Goal: Answer question/provide support

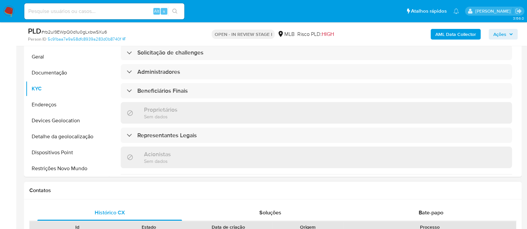
scroll to position [208, 0]
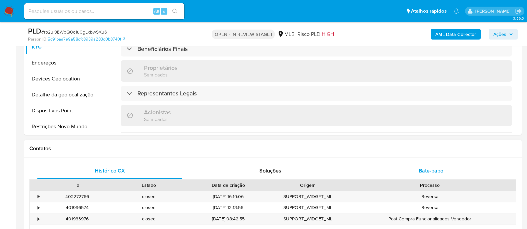
click at [439, 172] on span "Bate-papo" at bounding box center [430, 171] width 25 height 8
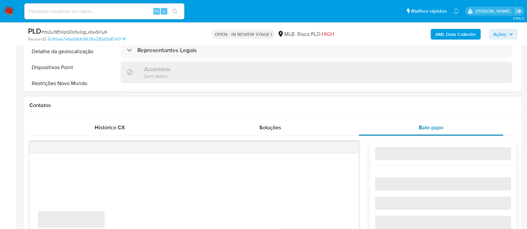
scroll to position [291, 0]
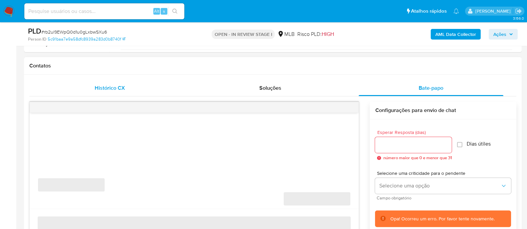
click at [128, 89] on div "Histórico CX" at bounding box center [109, 88] width 145 height 16
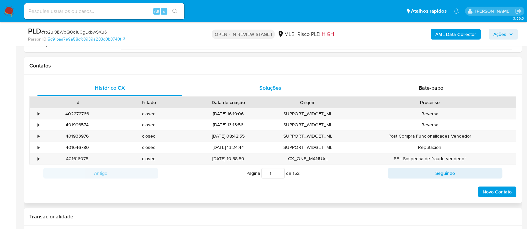
click at [269, 86] on span "Soluções" at bounding box center [270, 88] width 22 height 8
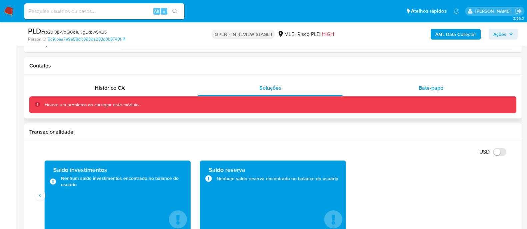
click at [436, 89] on span "Bate-papo" at bounding box center [430, 88] width 25 height 8
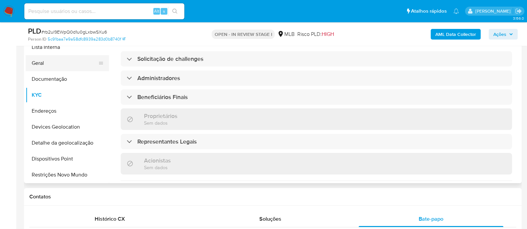
scroll to position [125, 0]
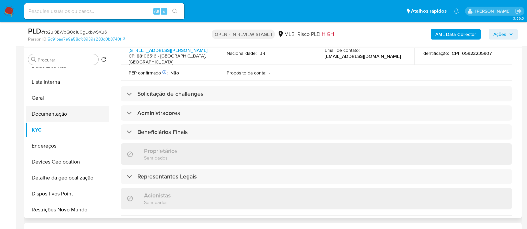
click at [60, 111] on button "Documentação" at bounding box center [65, 114] width 78 height 16
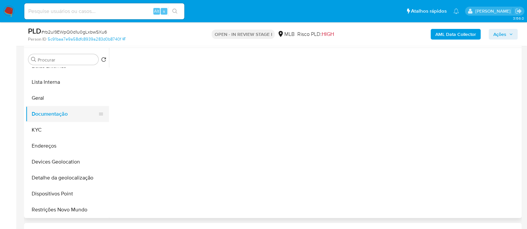
scroll to position [0, 0]
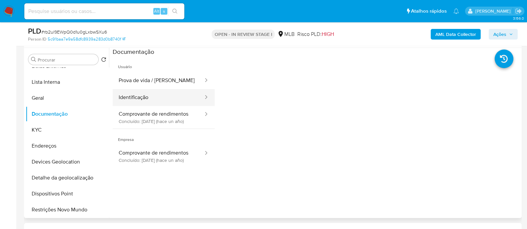
click at [145, 89] on button "Identificação" at bounding box center [158, 97] width 91 height 17
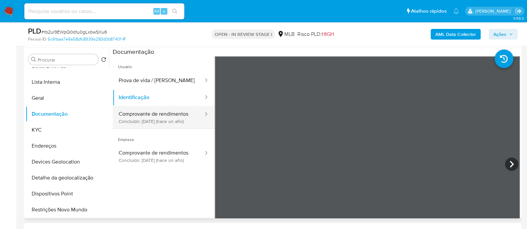
click at [135, 117] on button "Comprovante de rendimentos Concluído: 17/05/2024 (hace un año)" at bounding box center [158, 117] width 91 height 23
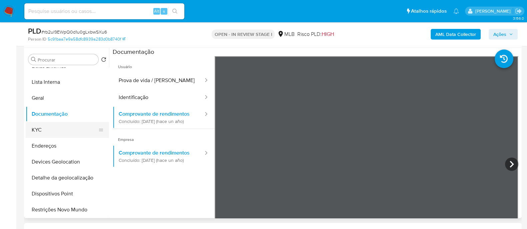
click at [39, 131] on button "KYC" at bounding box center [65, 130] width 78 height 16
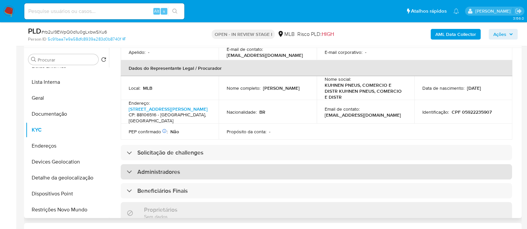
scroll to position [208, 0]
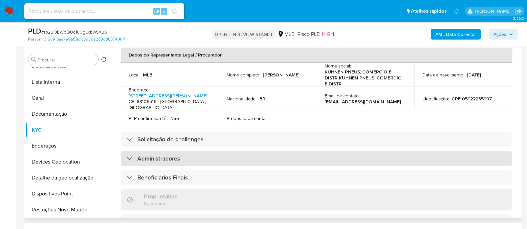
click at [165, 163] on h3 "Administradores" at bounding box center [158, 158] width 43 height 7
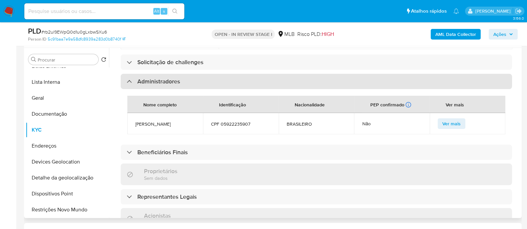
scroll to position [291, 0]
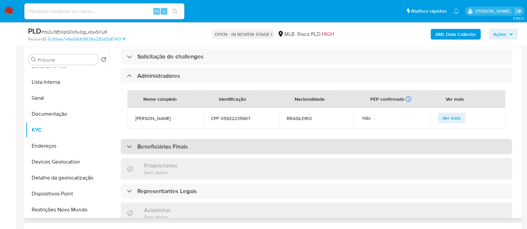
click at [171, 151] on h3 "Beneficiários Finais" at bounding box center [162, 146] width 50 height 7
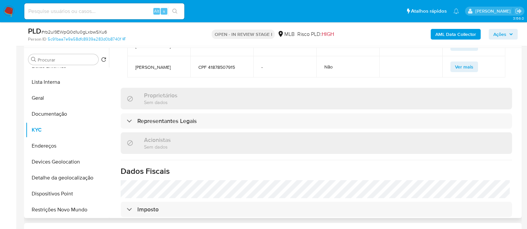
scroll to position [416, 0]
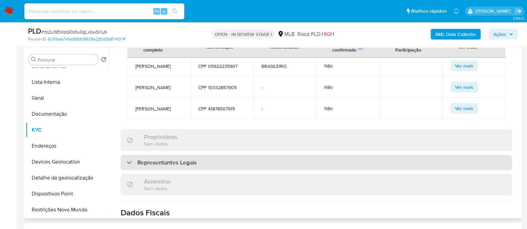
click at [212, 171] on div "Representantes Legais" at bounding box center [316, 162] width 391 height 15
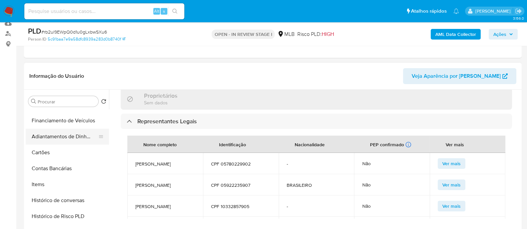
scroll to position [249, 0]
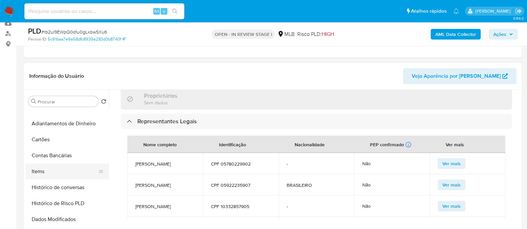
click at [42, 173] on button "Items" at bounding box center [65, 172] width 78 height 16
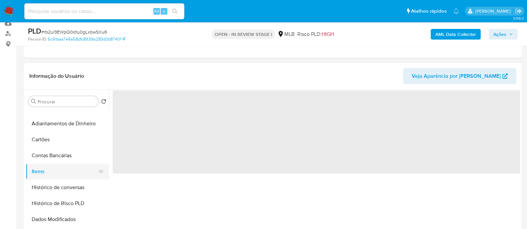
scroll to position [0, 0]
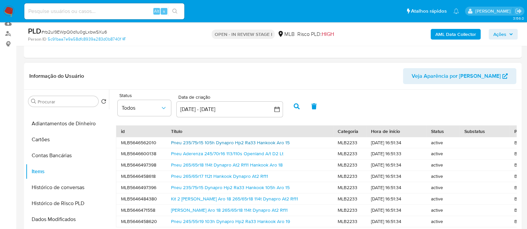
click at [193, 142] on link "Pneu 235/75r15 105h Dynapro Hp2 Ra33 Hankook Aro 15" at bounding box center [230, 143] width 119 height 7
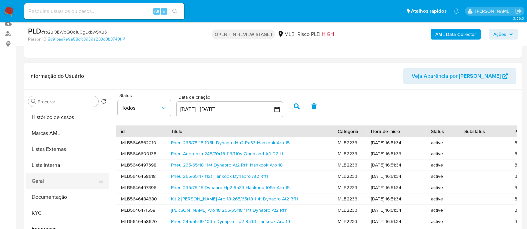
click at [43, 180] on button "Geral" at bounding box center [65, 182] width 78 height 16
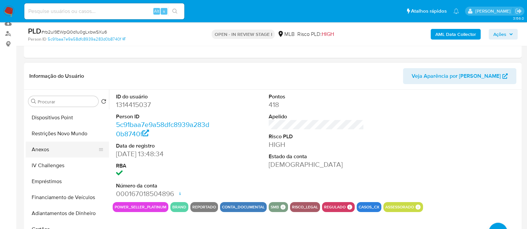
scroll to position [208, 0]
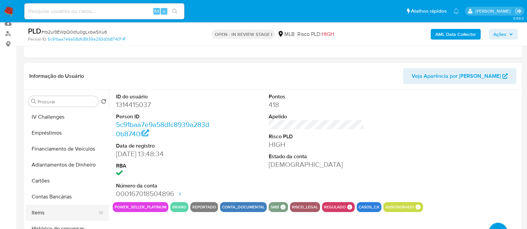
click at [36, 214] on button "Items" at bounding box center [65, 213] width 78 height 16
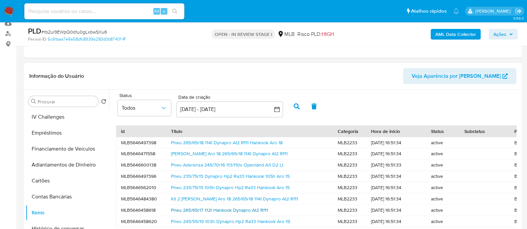
click at [186, 210] on link "Pneu 265/65r17 112t Hankook Dynapro At2 Rf11" at bounding box center [219, 210] width 97 height 7
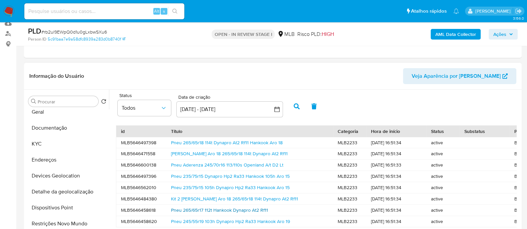
scroll to position [0, 0]
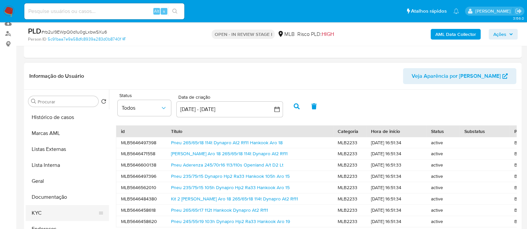
click at [44, 212] on button "KYC" at bounding box center [65, 214] width 78 height 16
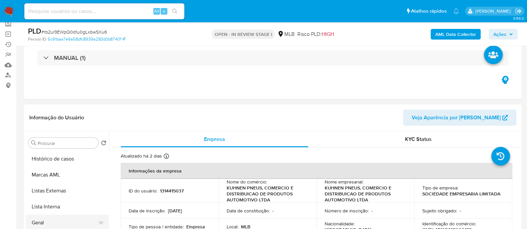
click at [42, 220] on button "Geral" at bounding box center [65, 223] width 78 height 16
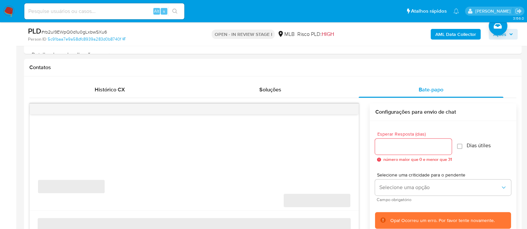
scroll to position [291, 0]
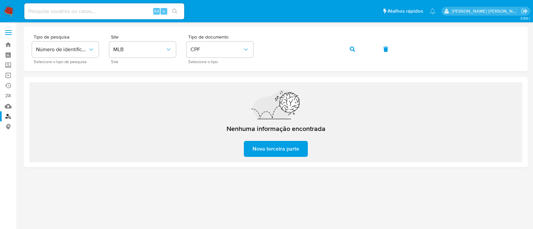
click at [11, 12] on img at bounding box center [8, 11] width 11 height 11
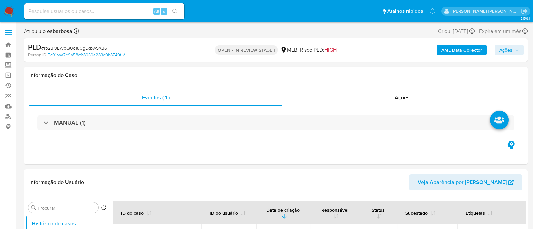
select select "10"
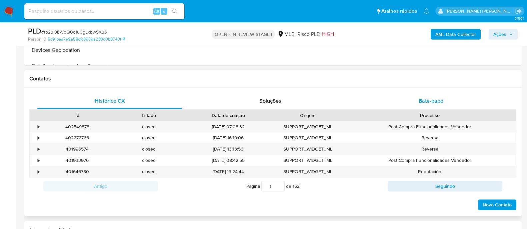
scroll to position [291, 0]
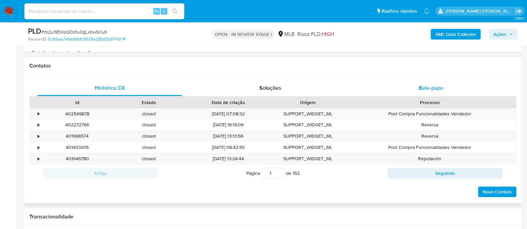
click at [423, 86] on span "Bate-papo" at bounding box center [430, 88] width 25 height 8
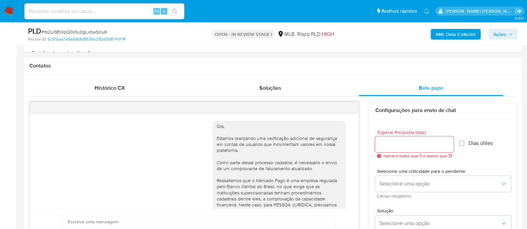
scroll to position [124, 0]
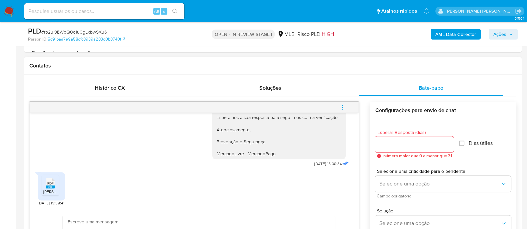
click at [53, 190] on span "kuhnen 12 meses.pdf" at bounding box center [70, 192] width 55 height 6
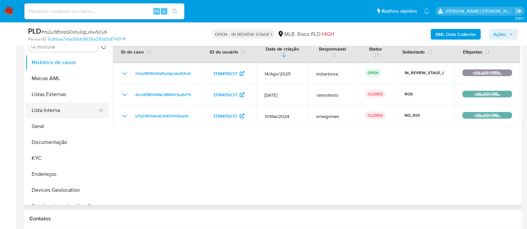
scroll to position [125, 0]
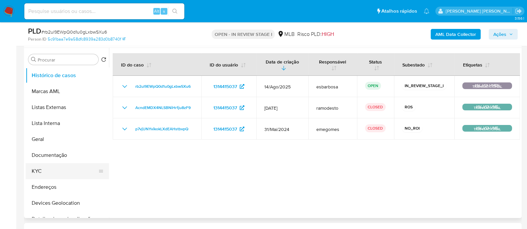
click at [54, 172] on button "KYC" at bounding box center [65, 172] width 78 height 16
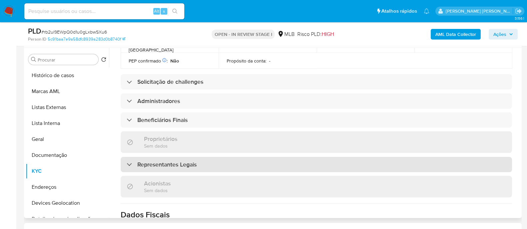
click at [208, 157] on div "Representantes Legais" at bounding box center [316, 164] width 391 height 15
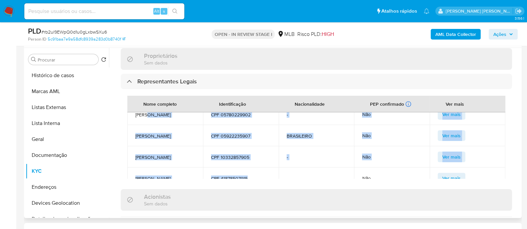
scroll to position [0, 0]
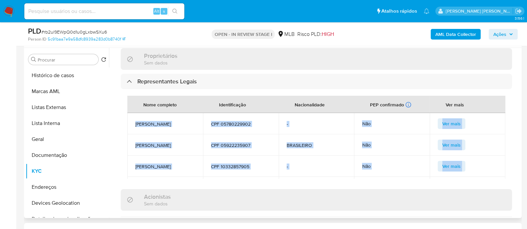
drag, startPoint x: 260, startPoint y: 154, endPoint x: 135, endPoint y: 113, distance: 131.8
click at [135, 113] on tbody "RAFAEL FILIPE KUHNEN CPF 05780229902 - Não Ver mais BRUNO HENRIQUE KUHNEN CPF 0…" at bounding box center [316, 155] width 378 height 85
copy tbody "RAFAEL FILIPE KUHNEN CPF 05780229902 - Não Ver mais BRUNO HENRIQUE KUHNEN CPF 0…"
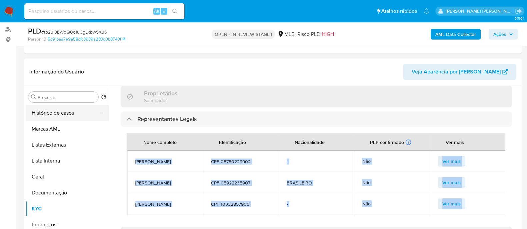
scroll to position [125, 0]
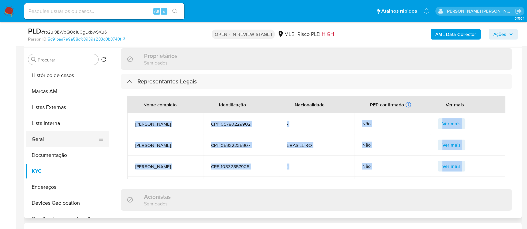
click at [47, 142] on button "Geral" at bounding box center [65, 140] width 78 height 16
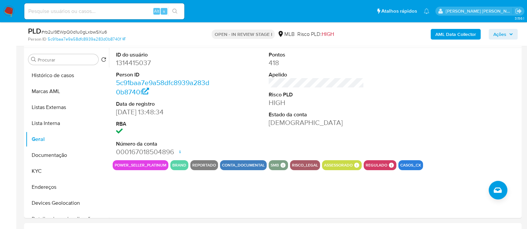
click at [498, 37] on span "Ações" at bounding box center [499, 34] width 13 height 11
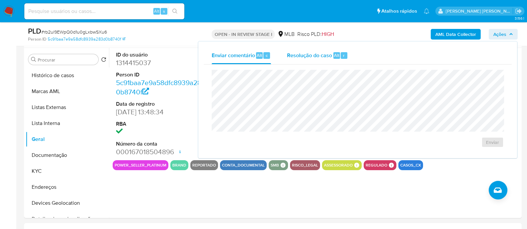
click at [310, 58] on span "Resolução do caso" at bounding box center [309, 55] width 45 height 8
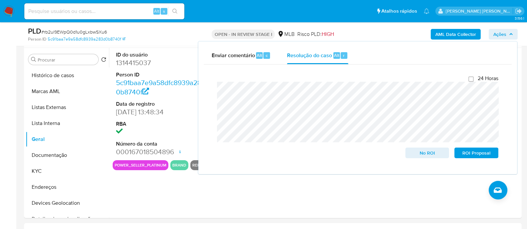
click at [458, 34] on b "AML Data Collector" at bounding box center [455, 34] width 41 height 11
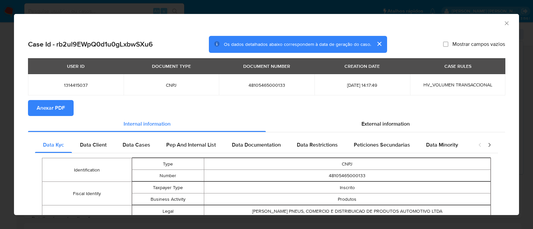
click at [58, 110] on span "Anexar PDF" at bounding box center [51, 108] width 28 height 15
click at [503, 23] on icon "Fechar a janela" at bounding box center [506, 23] width 7 height 7
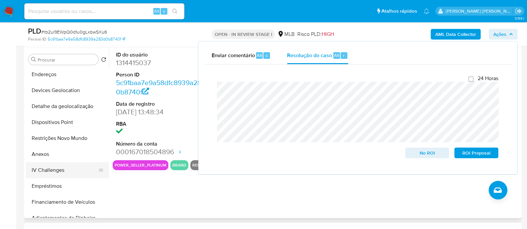
scroll to position [125, 0]
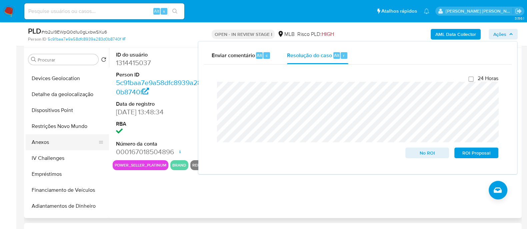
click at [59, 145] on button "Anexos" at bounding box center [65, 143] width 78 height 16
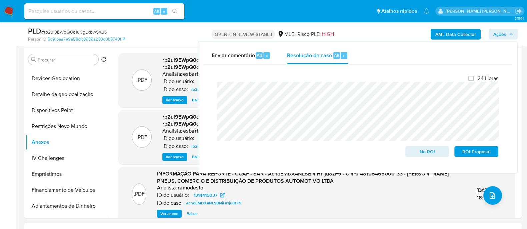
click at [174, 37] on div "Person ID 5c91baa7e9a58dfc8939a283d0b8740f" at bounding box center [108, 39] width 161 height 6
click at [173, 36] on div "PLD # rb2ul9EWpQ0d1u0gLxbwSXu6" at bounding box center [108, 31] width 161 height 10
click at [488, 197] on icon "upload-file" at bounding box center [492, 196] width 8 height 8
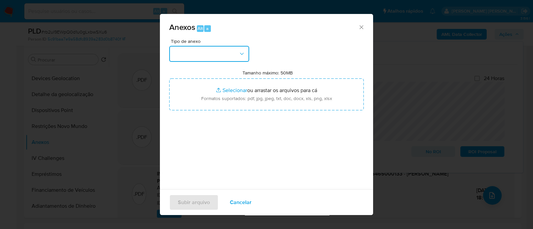
click at [223, 53] on button "button" at bounding box center [209, 54] width 80 height 16
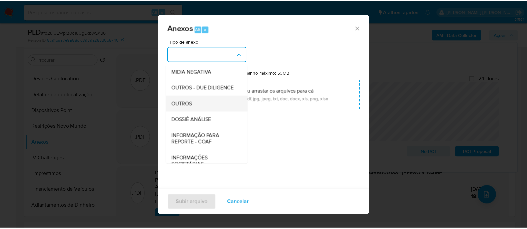
scroll to position [83, 0]
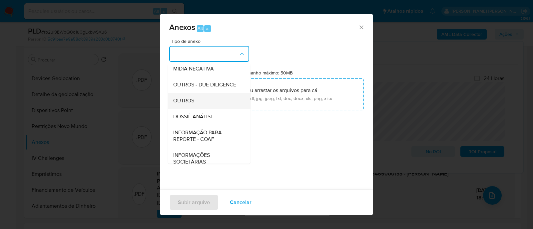
click at [191, 104] on span "OUTROS" at bounding box center [183, 101] width 21 height 7
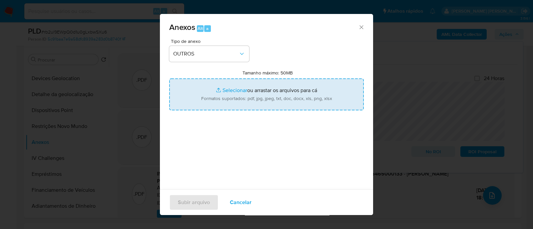
click at [228, 92] on input "Tamanho máximo: 50MB Selecionar arquivos" at bounding box center [266, 95] width 195 height 32
type input "C:\fakepath\SAR Declinio - rb2ul9EWpQ0d1u0gLxbwSXu6 - CNPJ 48105465000133 - KUH…"
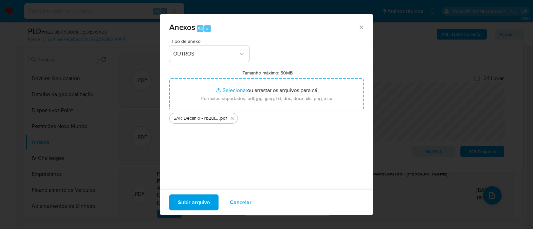
click at [203, 201] on span "Subir arquivo" at bounding box center [194, 203] width 32 height 15
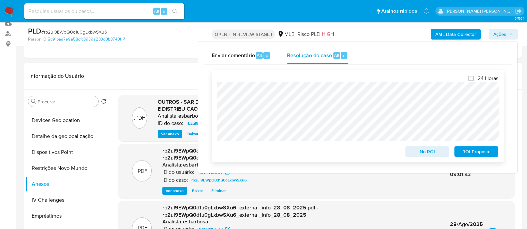
click at [423, 153] on span "No ROI" at bounding box center [427, 151] width 35 height 9
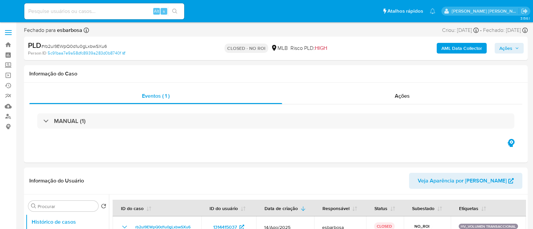
select select "10"
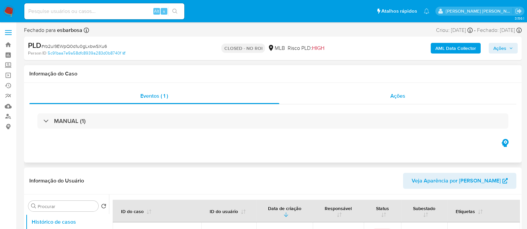
click at [343, 97] on div "Ações" at bounding box center [397, 96] width 237 height 16
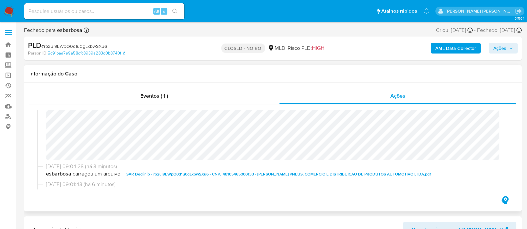
scroll to position [83, 0]
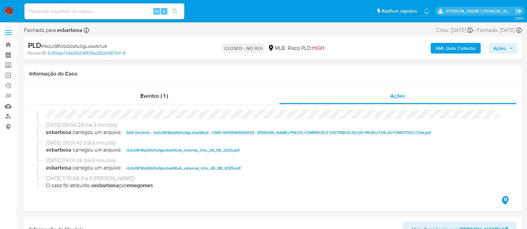
click at [87, 46] on span "# rb2ul9EWpQ0d1u0gLxbwSXu6" at bounding box center [74, 46] width 66 height 7
copy span "rb2ul9EWpQ0d1u0gLxbwSXu6"
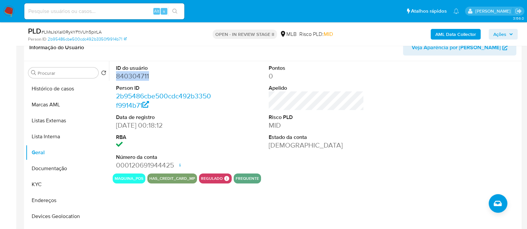
scroll to position [125, 0]
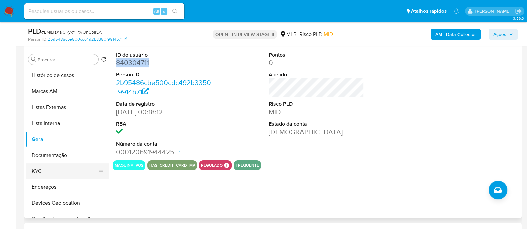
click at [68, 169] on button "KYC" at bounding box center [65, 172] width 78 height 16
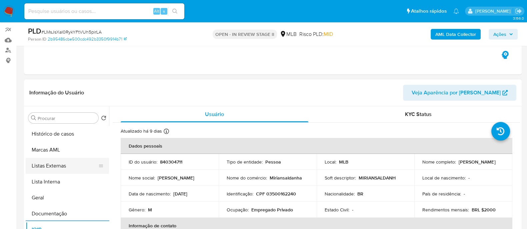
scroll to position [41, 0]
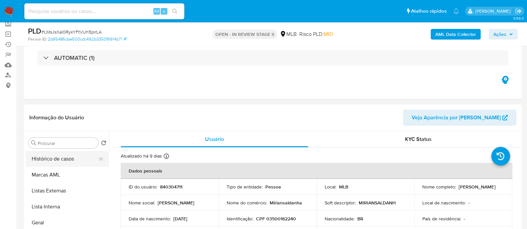
click at [62, 162] on button "Histórico de casos" at bounding box center [65, 159] width 78 height 16
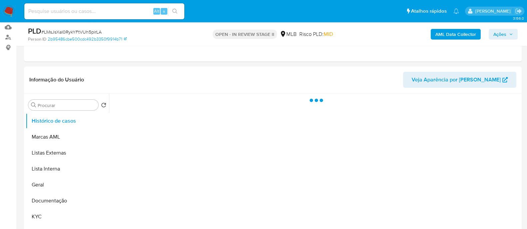
scroll to position [125, 0]
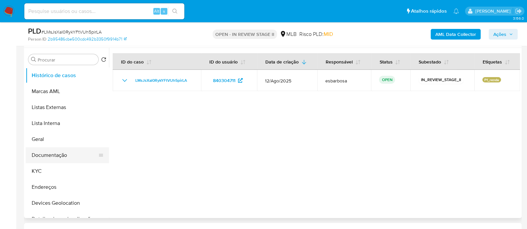
click at [63, 160] on button "Documentação" at bounding box center [65, 156] width 78 height 16
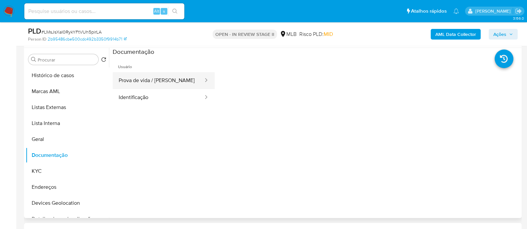
click at [164, 82] on button "Prova de vida / [PERSON_NAME]" at bounding box center [158, 80] width 91 height 17
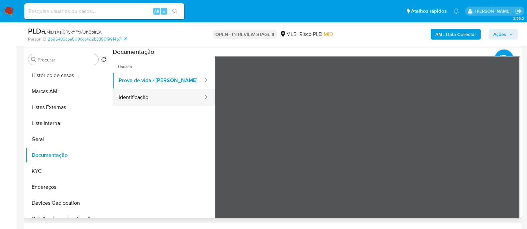
click at [154, 101] on button "Identificação" at bounding box center [158, 97] width 91 height 17
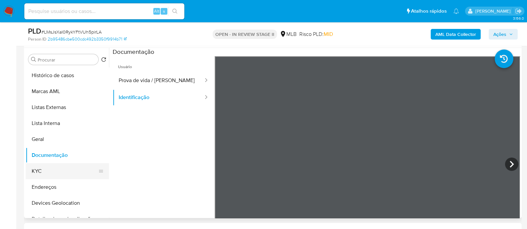
click at [42, 172] on button "KYC" at bounding box center [65, 172] width 78 height 16
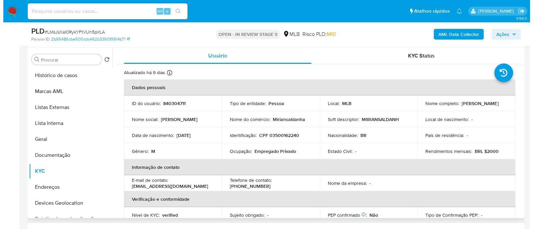
scroll to position [41, 0]
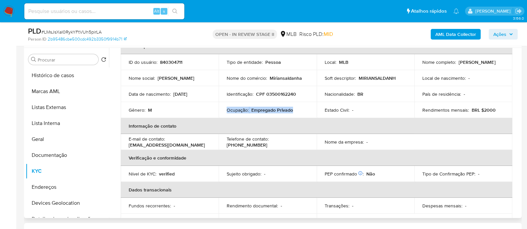
drag, startPoint x: 291, startPoint y: 112, endPoint x: 223, endPoint y: 112, distance: 68.3
click at [223, 112] on td "Ocupação : Empregado Privado" at bounding box center [267, 110] width 98 height 16
copy div "Ocupação : Empregado Privado"
click at [449, 33] on b "AML Data Collector" at bounding box center [455, 34] width 41 height 11
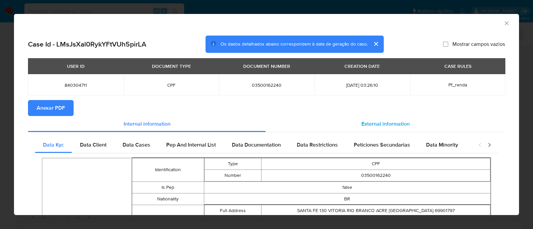
click at [385, 120] on span "External information" at bounding box center [385, 124] width 48 height 8
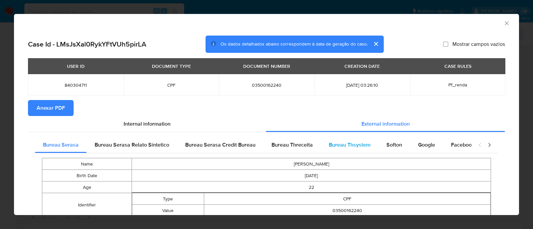
click at [340, 144] on span "Bureau Thsystem" at bounding box center [350, 145] width 42 height 8
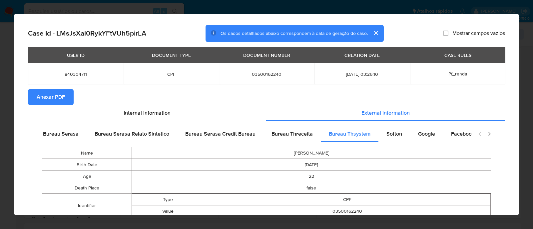
scroll to position [0, 0]
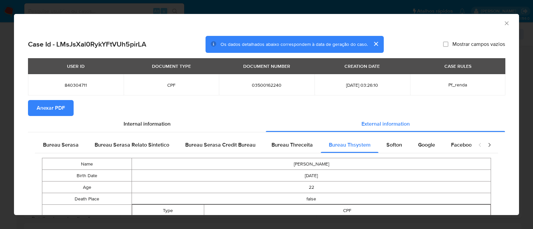
click at [59, 109] on span "Anexar PDF" at bounding box center [51, 108] width 28 height 15
